Goal: Information Seeking & Learning: Learn about a topic

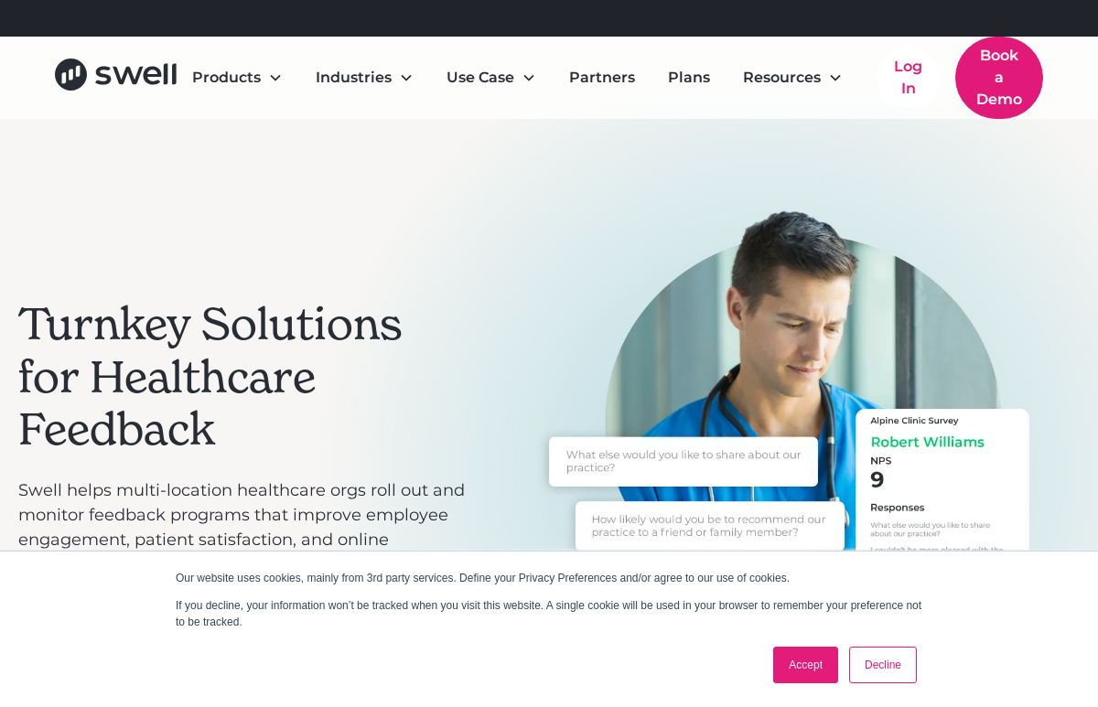
click at [228, 87] on div "Products" at bounding box center [238, 77] width 120 height 37
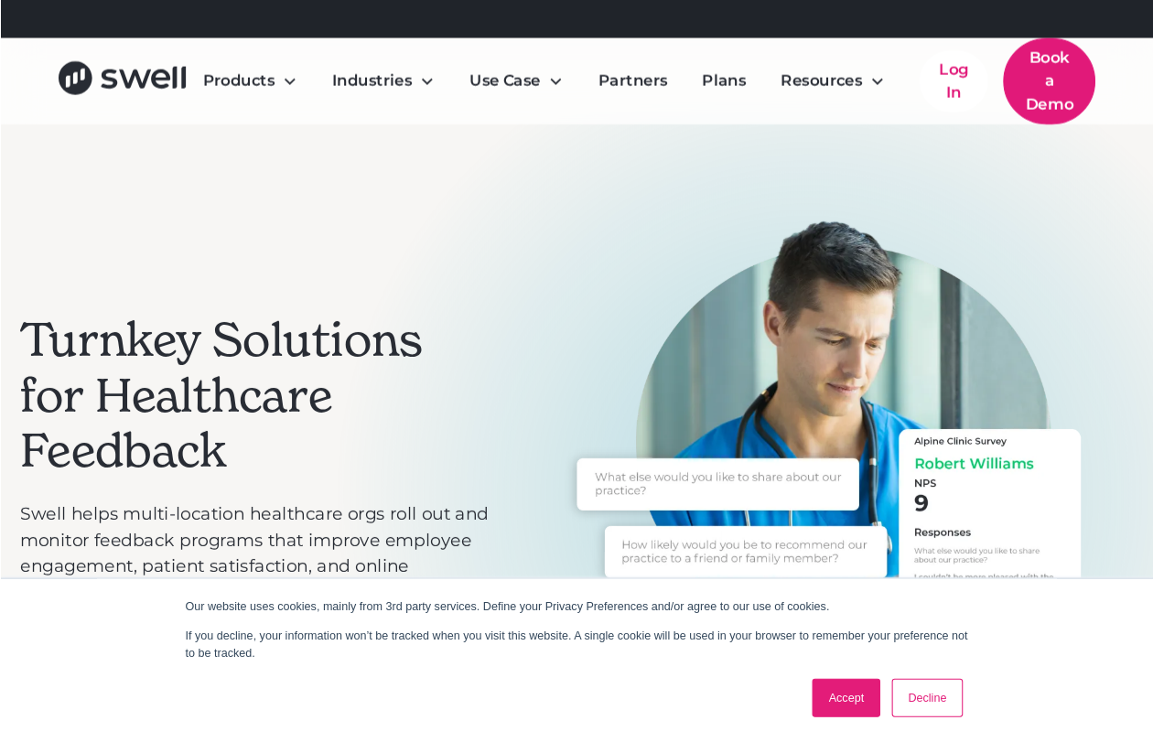
scroll to position [17, 0]
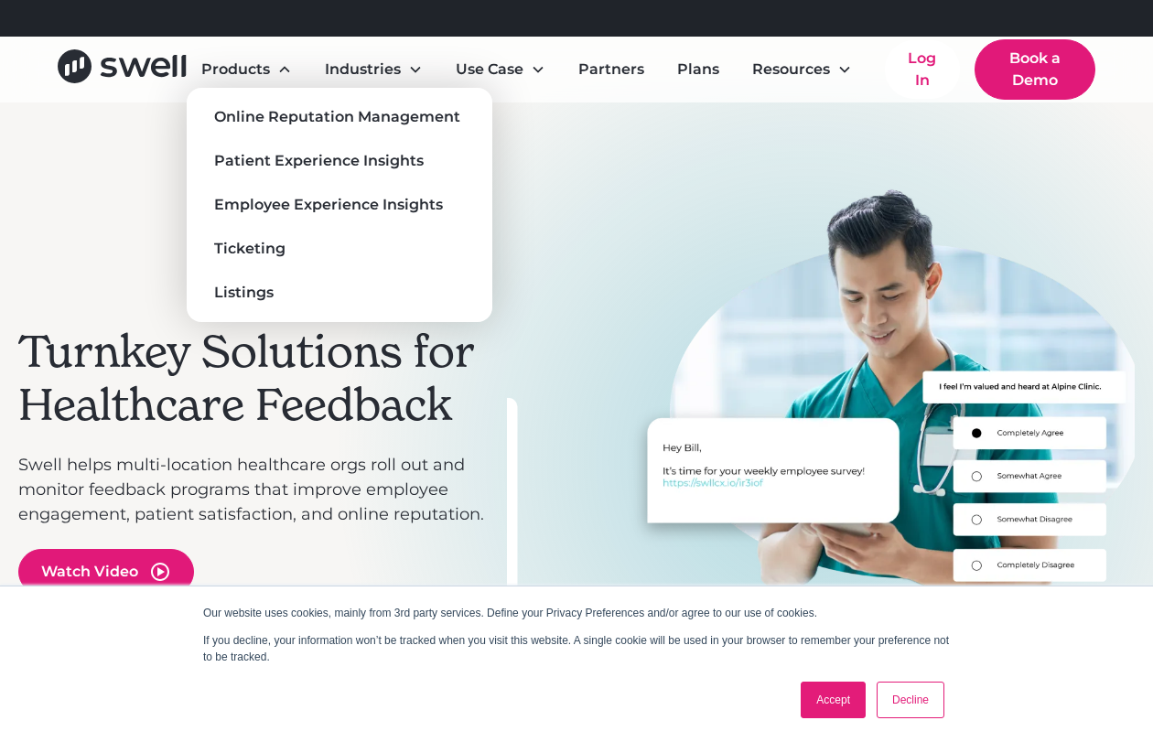
click at [243, 119] on div "Online Reputation Management" at bounding box center [337, 117] width 246 height 22
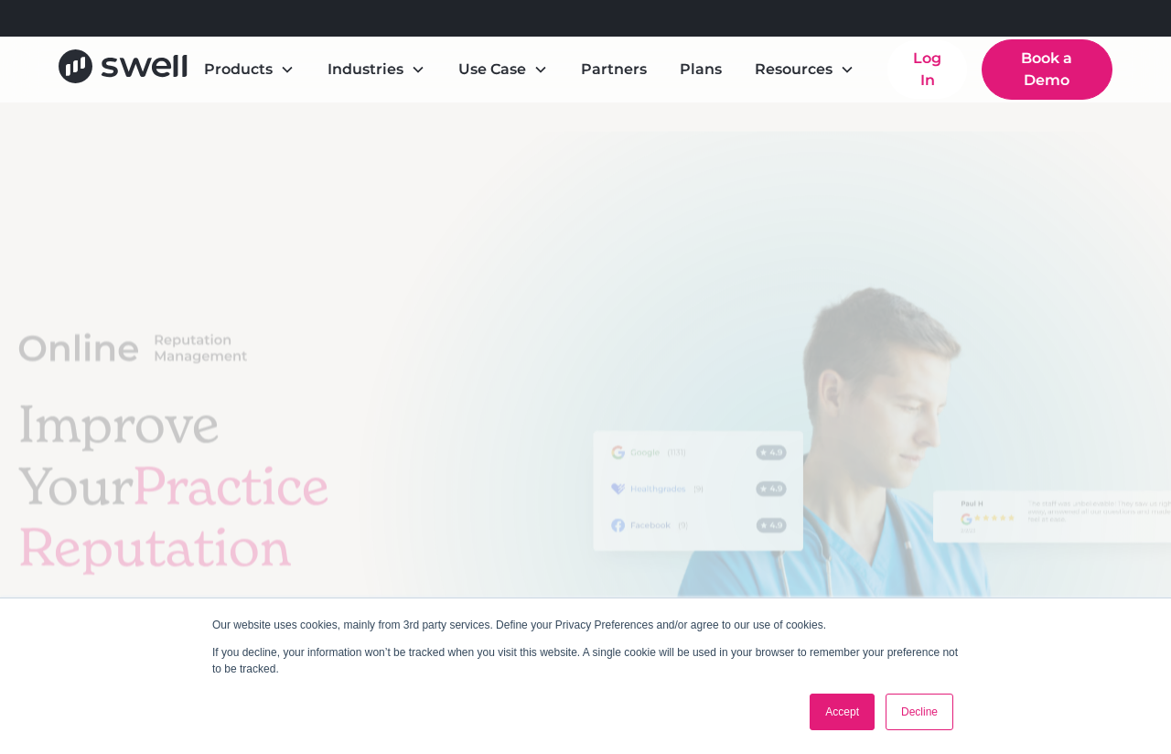
click at [253, 179] on div "Improve Your Practice Reputation Boost your online reputation and visibility by…" at bounding box center [585, 548] width 1135 height 739
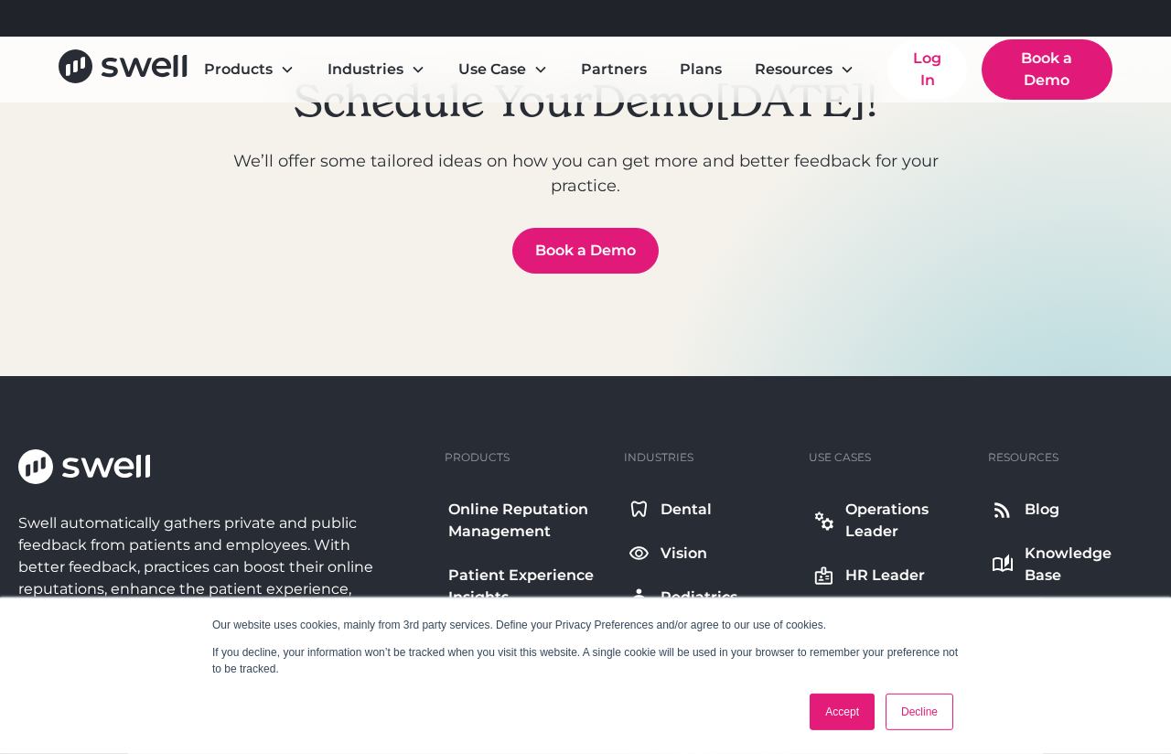
scroll to position [8695, 0]
click at [1008, 502] on icon at bounding box center [1002, 509] width 15 height 15
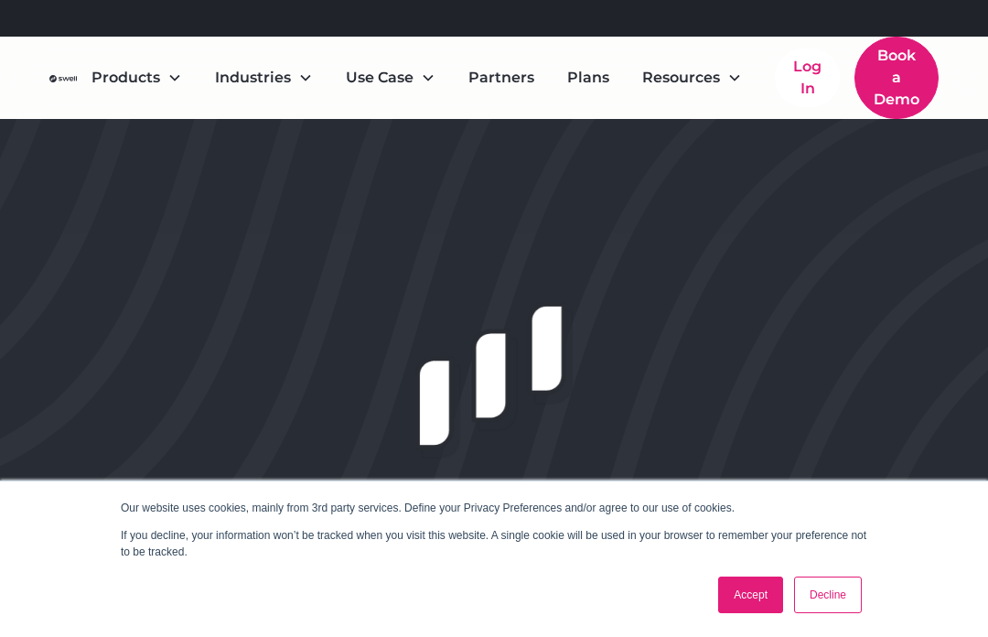
click at [673, 77] on div "Resources" at bounding box center [681, 78] width 78 height 22
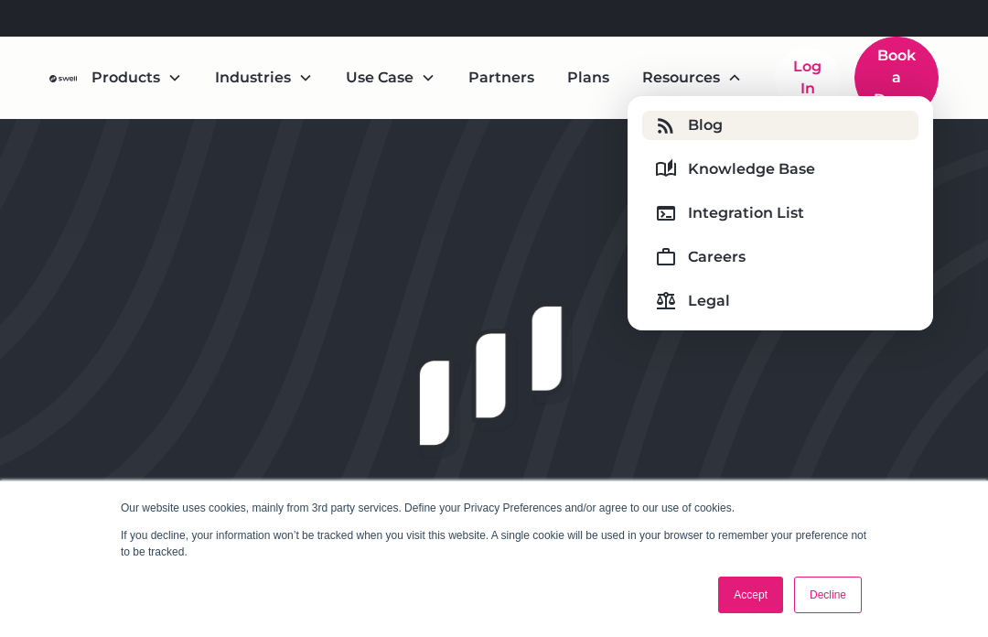
click at [653, 211] on link "Integration List" at bounding box center [780, 213] width 276 height 29
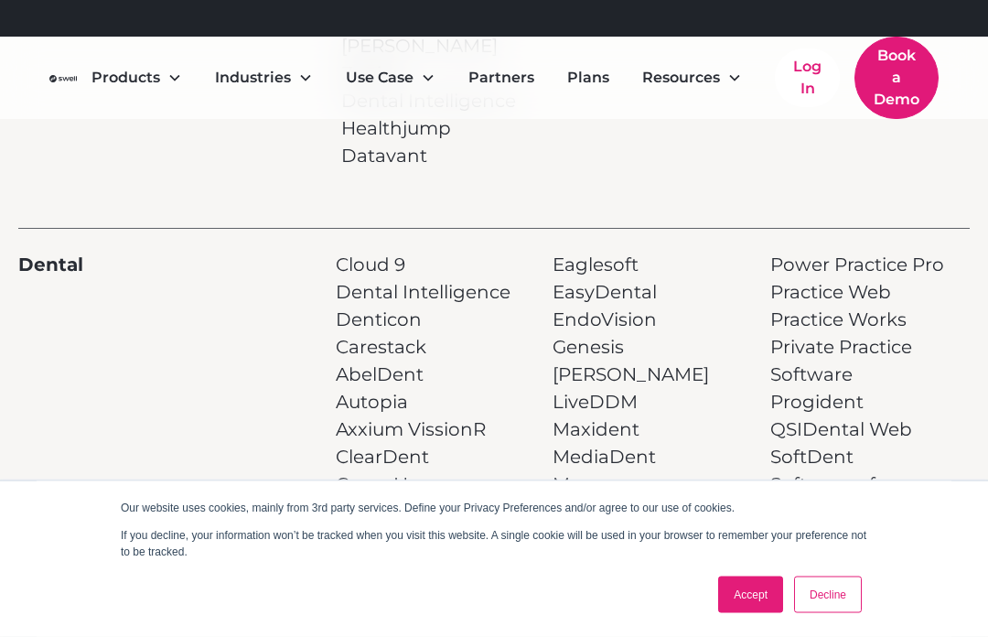
scroll to position [352, 0]
click at [354, 261] on p "Cloud 9 Dental Intelligence Denticon Carestack AbelDent Autopia Axxium VissionR…" at bounding box center [423, 511] width 175 height 522
click at [363, 265] on p "Cloud 9 Dental Intelligence Denticon Carestack AbelDent Autopia Axxium VissionR…" at bounding box center [423, 511] width 175 height 522
click at [360, 326] on p "Cloud 9 Dental Intelligence Denticon Carestack AbelDent Autopia Axxium VissionR…" at bounding box center [423, 511] width 175 height 522
click at [363, 329] on p "Cloud 9 Dental Intelligence Denticon Carestack AbelDent Autopia Axxium VissionR…" at bounding box center [423, 511] width 175 height 522
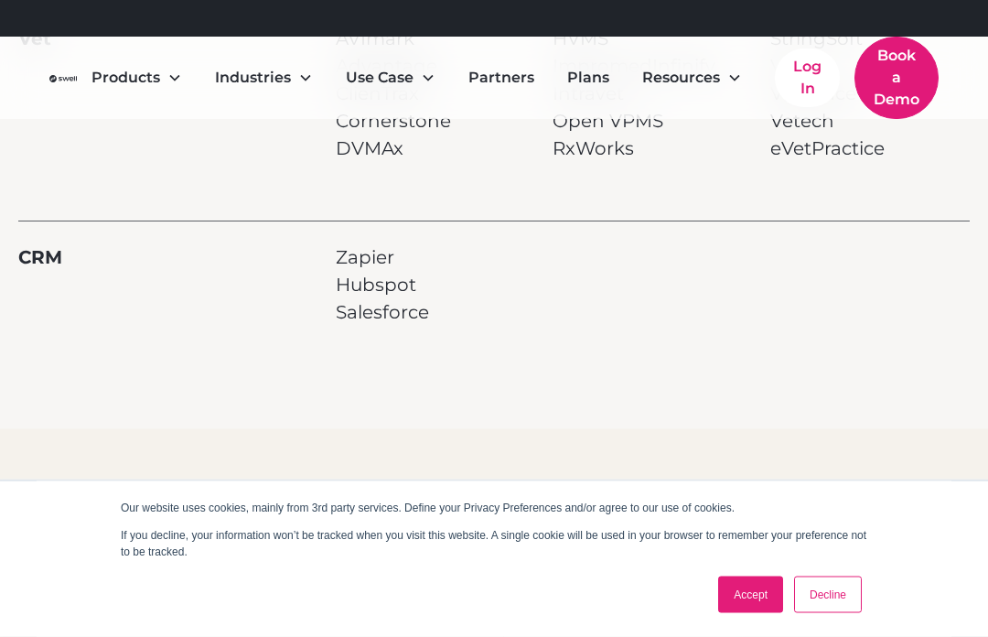
scroll to position [1784, 0]
copy strong "CRM"
click at [138, 83] on div "Products" at bounding box center [126, 78] width 69 height 22
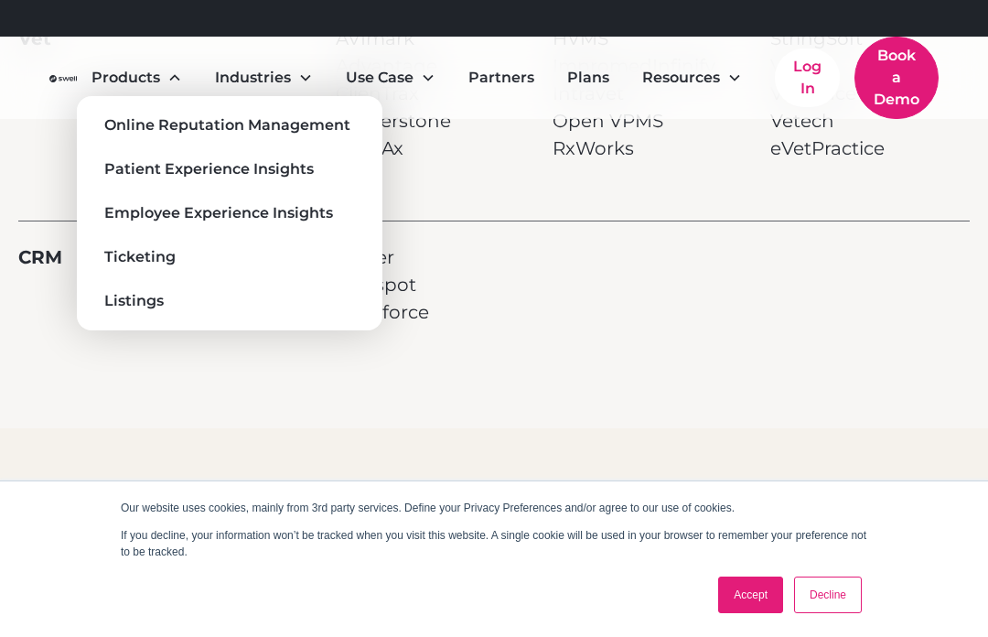
click at [118, 158] on div "Patient Experience Insights" at bounding box center [209, 169] width 210 height 22
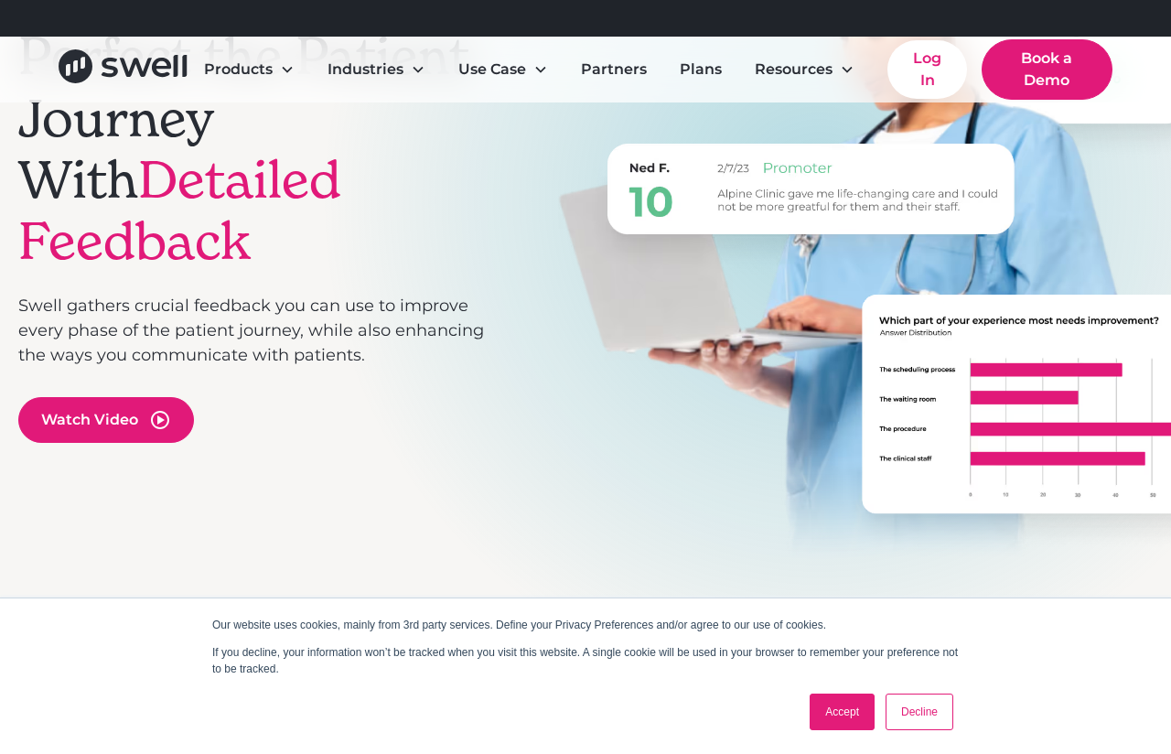
scroll to position [361, 0]
click at [170, 410] on icon "open lightbox" at bounding box center [160, 421] width 22 height 22
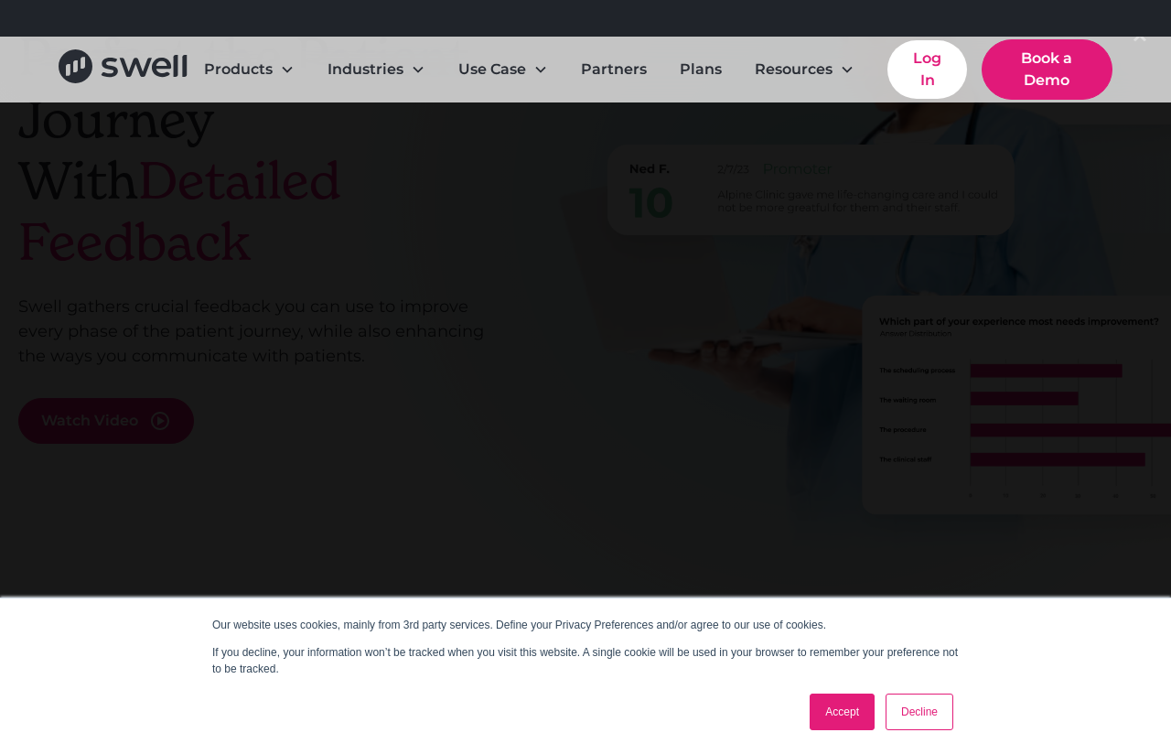
click at [915, 60] on link "Log In" at bounding box center [928, 69] width 80 height 59
